Goal: Information Seeking & Learning: Find specific page/section

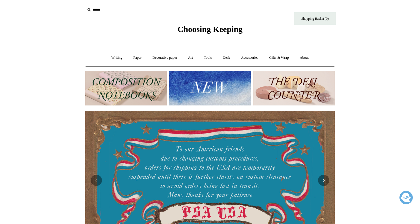
click at [135, 88] on img at bounding box center [125, 88] width 81 height 35
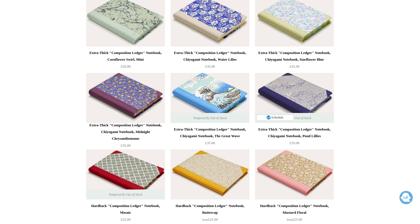
scroll to position [1374, 0]
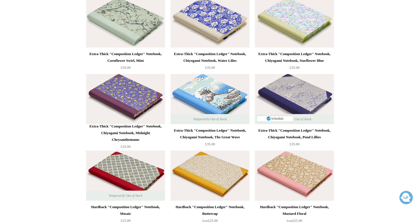
click at [304, 89] on img at bounding box center [294, 99] width 79 height 50
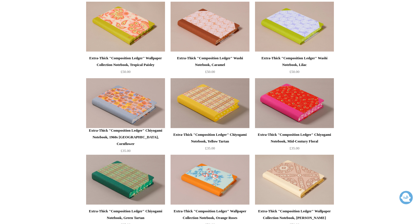
scroll to position [422, 0]
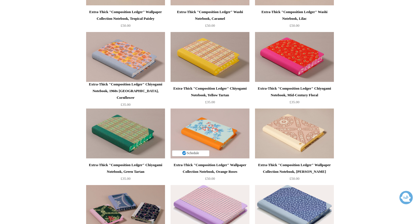
click at [220, 121] on img at bounding box center [210, 133] width 79 height 50
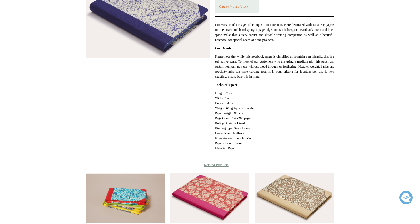
scroll to position [57, 0]
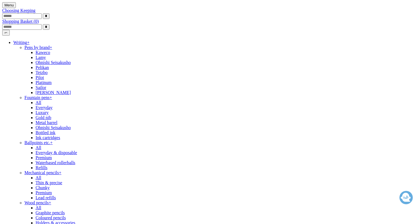
click at [2, 13] on icon at bounding box center [2, 15] width 0 height 5
click at [42, 13] on input "text" at bounding box center [21, 16] width 39 height 6
type input "******"
click at [49, 13] on input "*" at bounding box center [46, 16] width 7 height 6
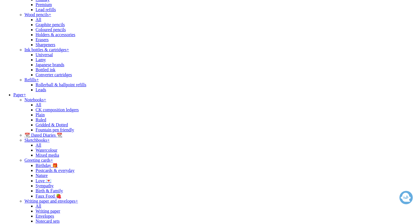
scroll to position [188, 0]
